Goal: Check status

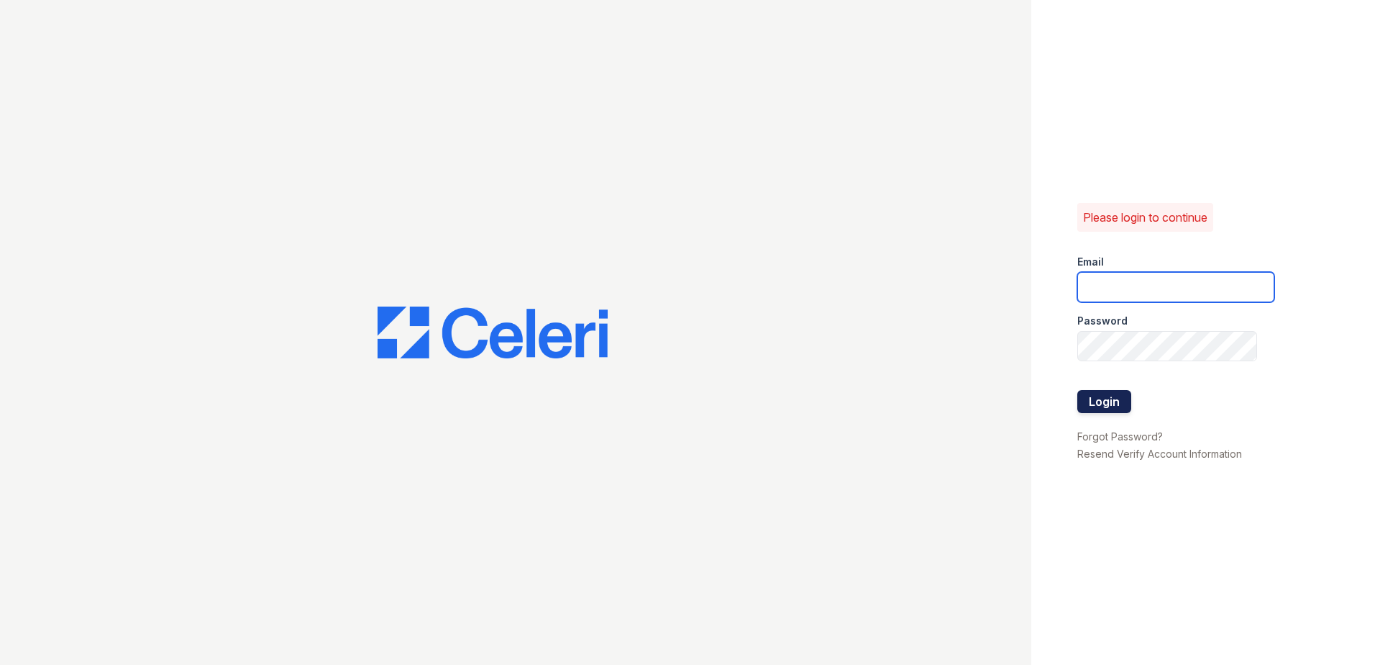
type input "thesocialwest@trinity-pm.com"
click at [1100, 398] on button "Login" at bounding box center [1104, 401] width 54 height 23
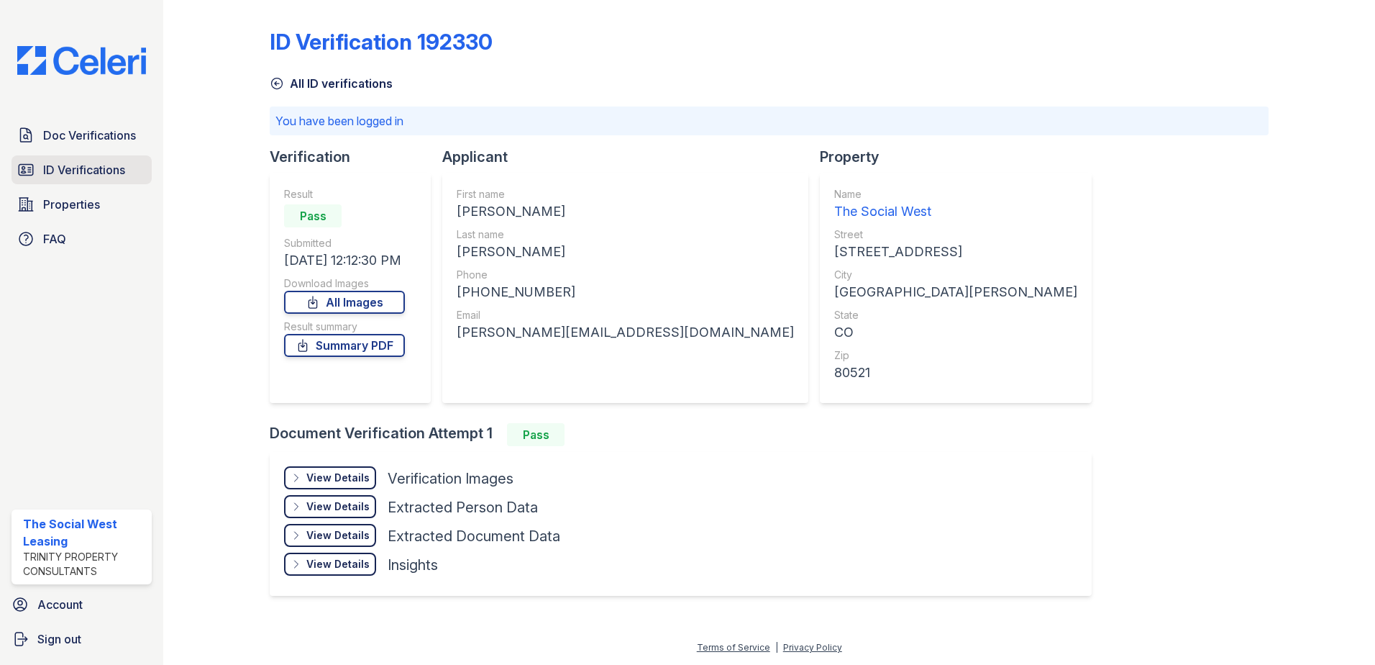
click at [114, 175] on span "ID Verifications" at bounding box center [84, 169] width 82 height 17
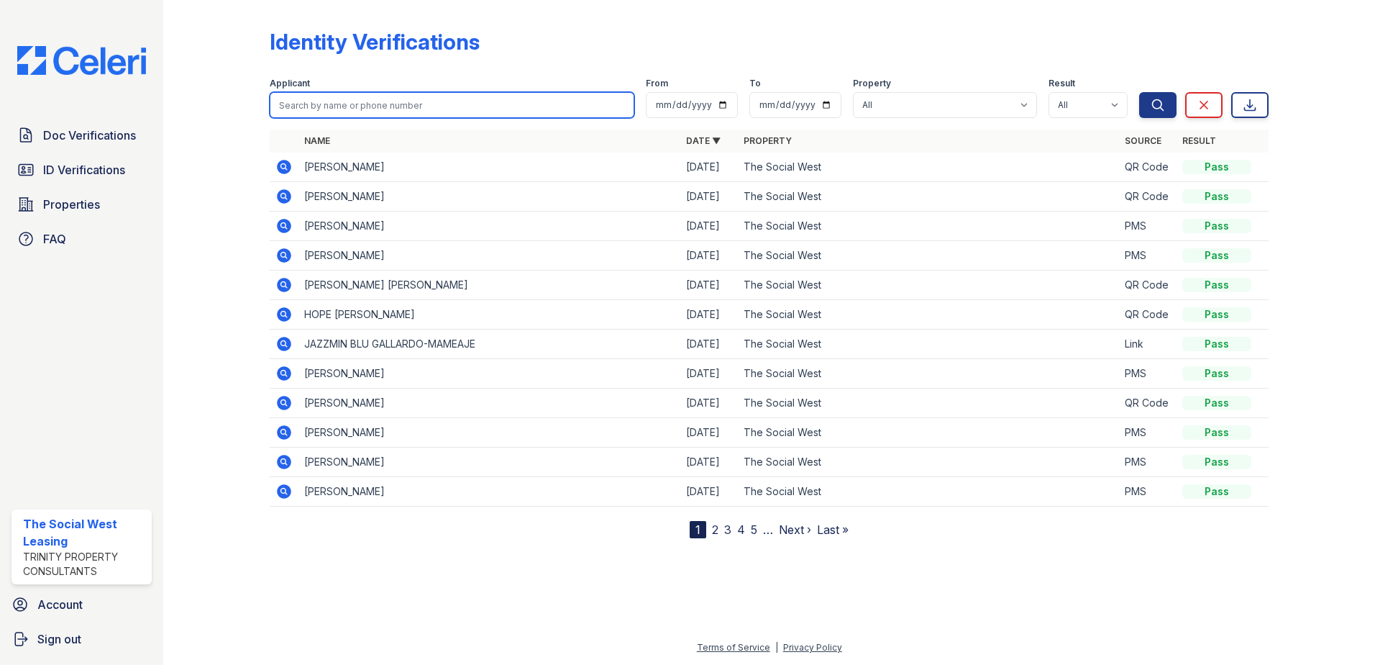
click at [369, 106] on input "search" at bounding box center [452, 105] width 365 height 26
type input "aaron"
click at [1139, 92] on button "Search" at bounding box center [1157, 105] width 37 height 26
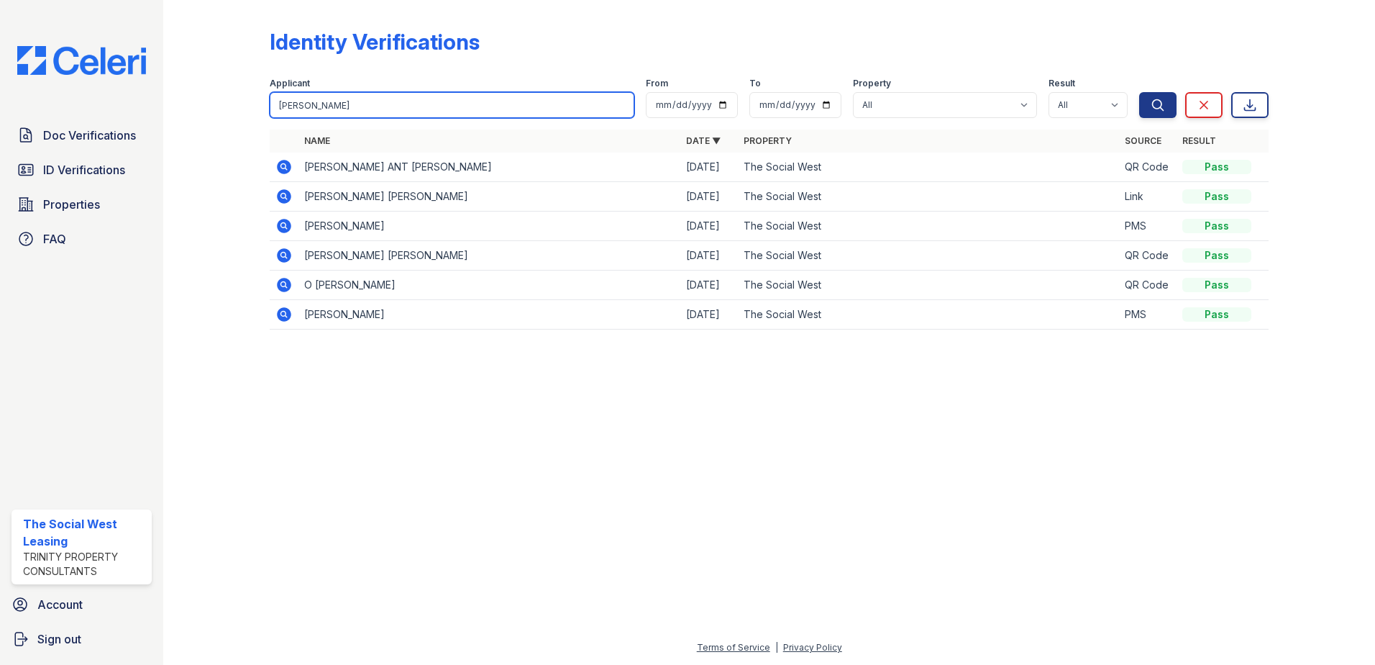
click at [479, 106] on input "aaron" at bounding box center [452, 105] width 365 height 26
click at [1139, 92] on button "Search" at bounding box center [1157, 105] width 37 height 26
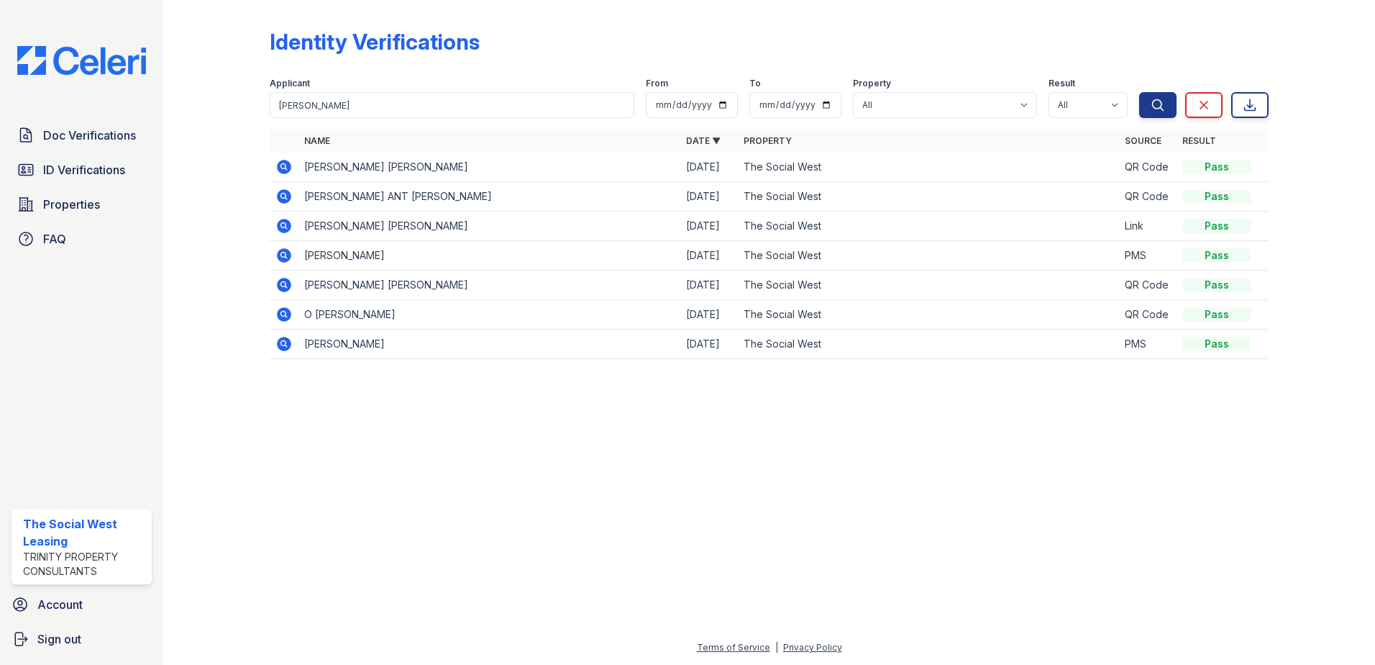
click at [281, 163] on icon at bounding box center [284, 167] width 14 height 14
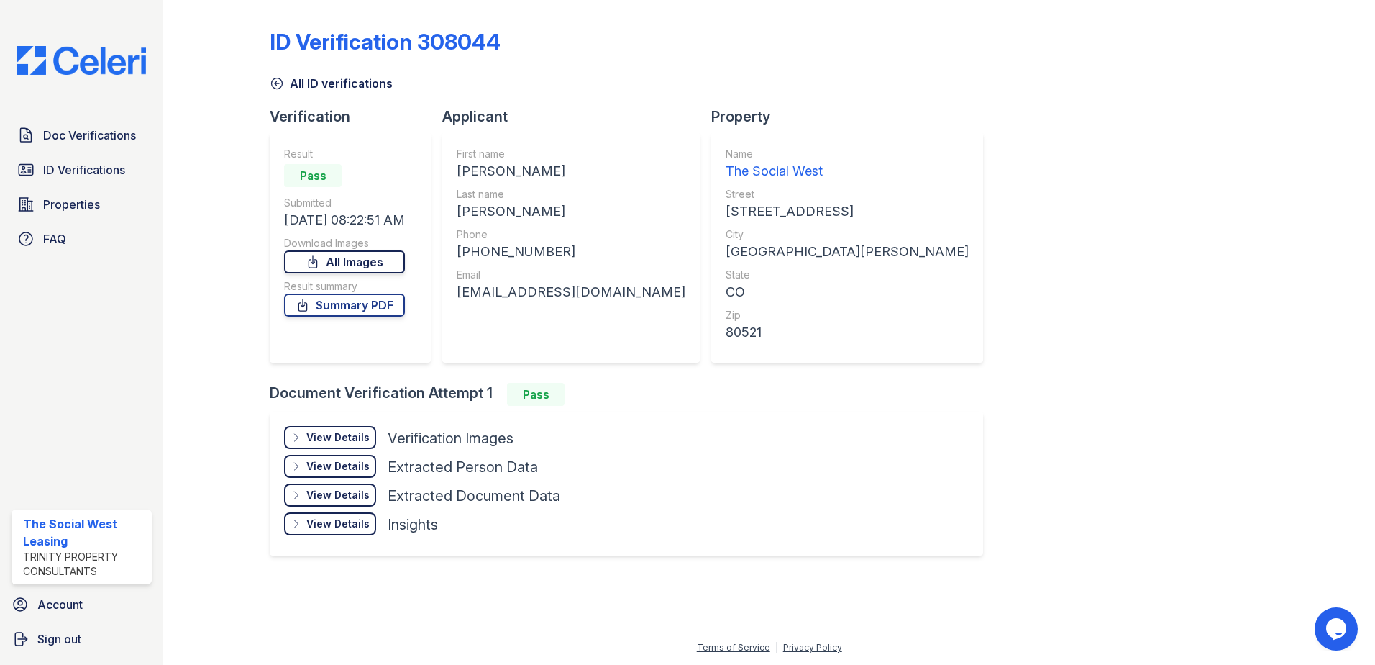
click at [388, 265] on link "All Images" at bounding box center [344, 261] width 121 height 23
click at [380, 307] on link "Summary PDF" at bounding box center [344, 304] width 121 height 23
